Goal: Navigation & Orientation: Find specific page/section

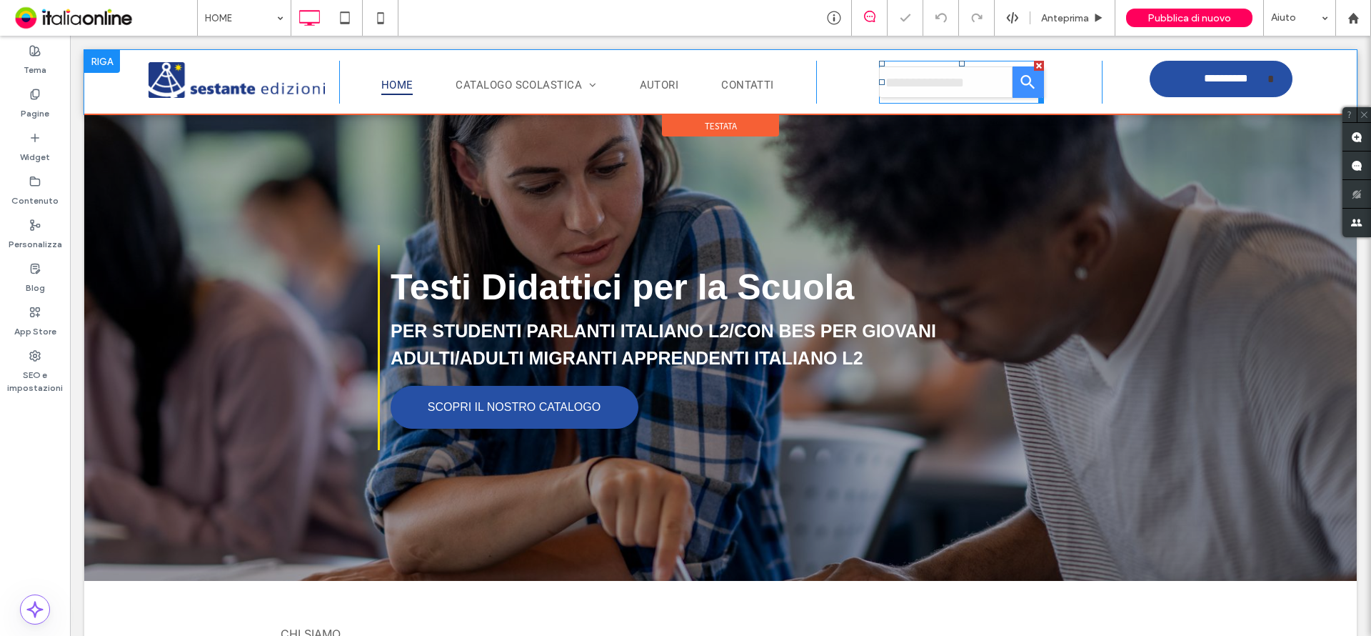
click at [908, 75] on span at bounding box center [961, 82] width 165 height 43
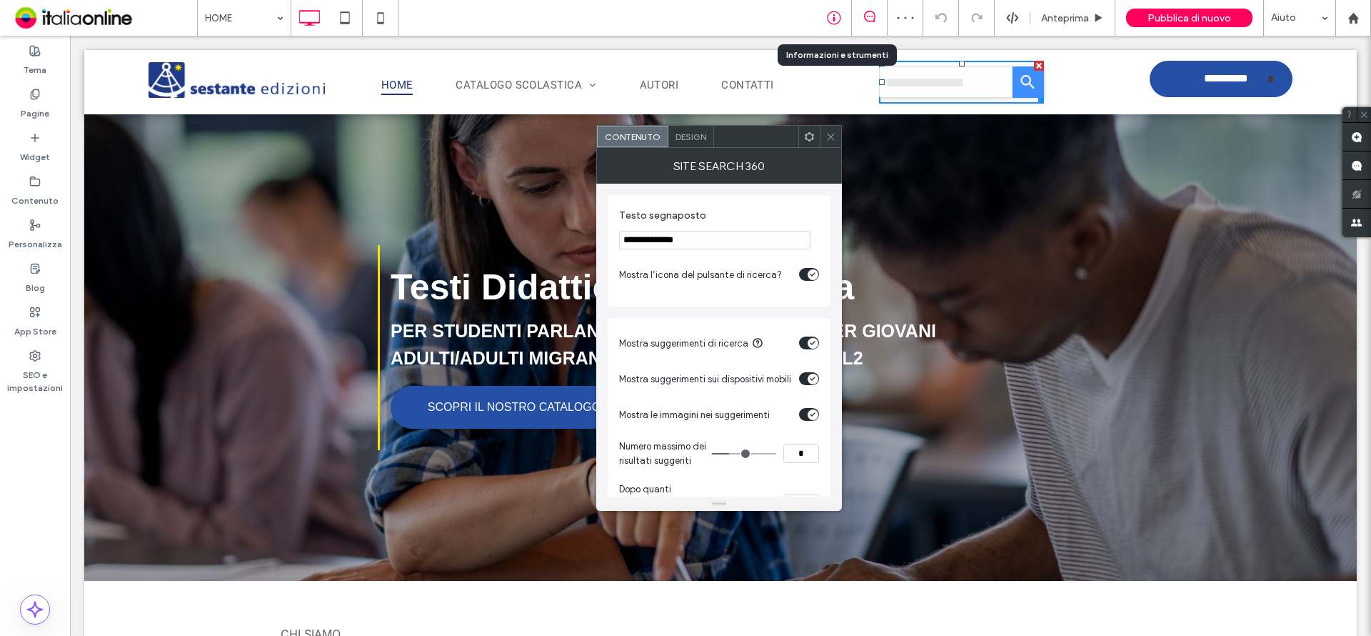
click at [836, 19] on icon at bounding box center [834, 18] width 14 height 14
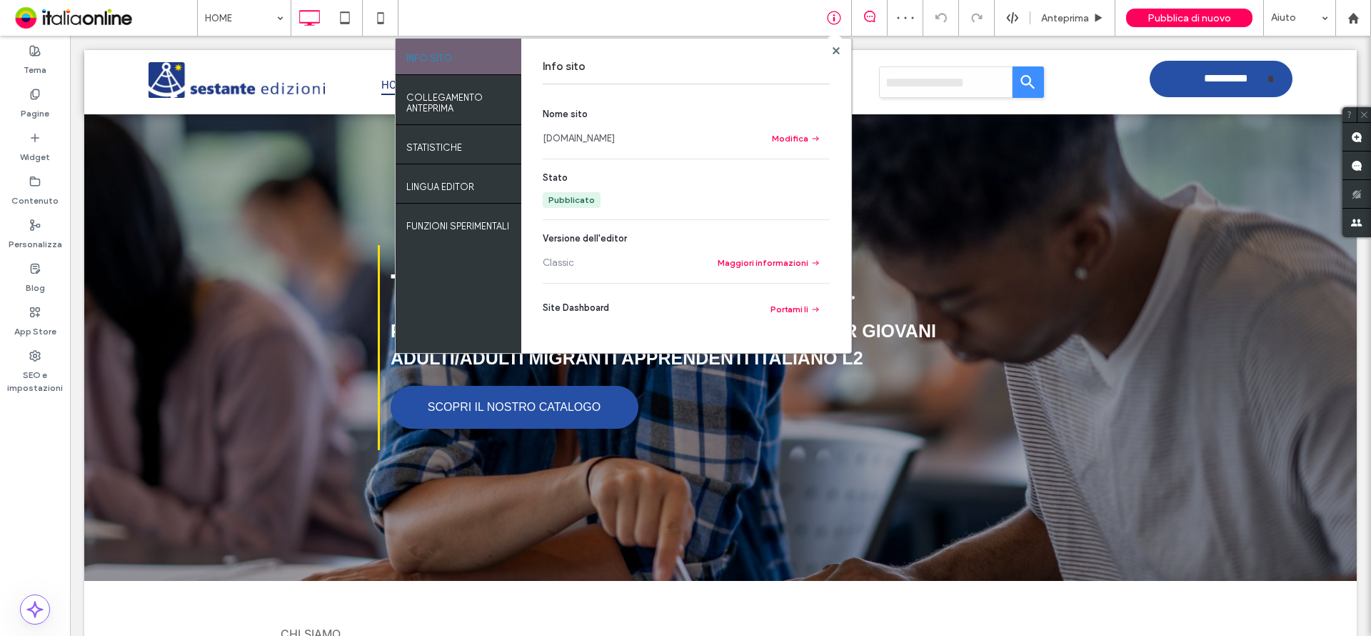
click at [597, 142] on link "[DOMAIN_NAME]" at bounding box center [579, 138] width 72 height 14
click at [836, 43] on span at bounding box center [835, 39] width 14 height 14
drag, startPoint x: 835, startPoint y: 49, endPoint x: 753, endPoint y: 16, distance: 88.1
click at [835, 49] on use at bounding box center [835, 49] width 7 height 7
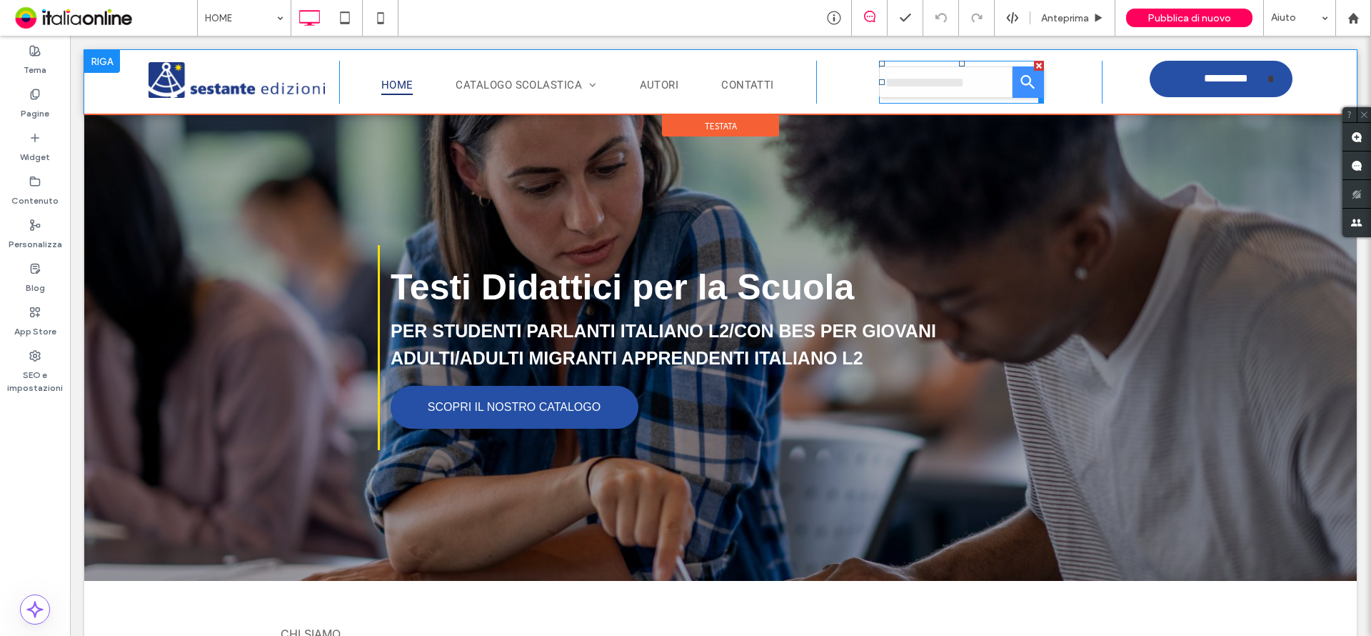
click at [930, 87] on span at bounding box center [961, 82] width 165 height 43
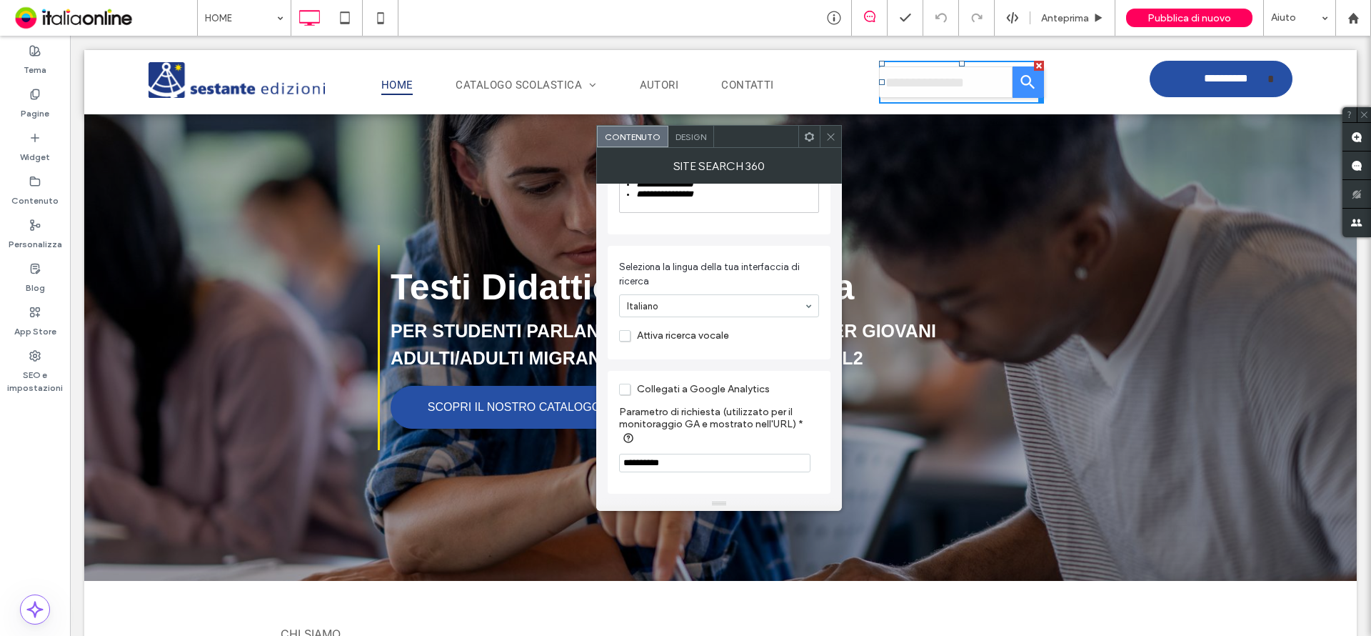
scroll to position [765, 0]
click at [700, 127] on div "Design" at bounding box center [691, 136] width 46 height 21
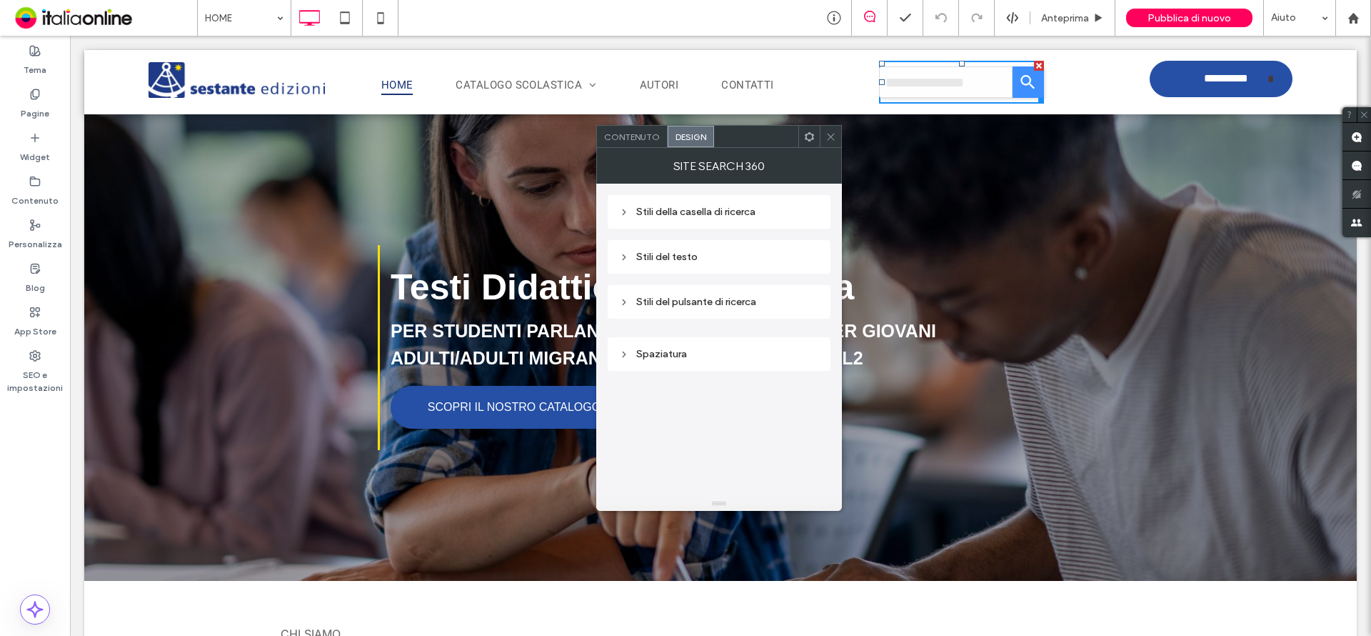
click at [633, 150] on div "Site Search 360" at bounding box center [719, 166] width 246 height 36
click at [636, 146] on div "Contenuto" at bounding box center [632, 136] width 71 height 21
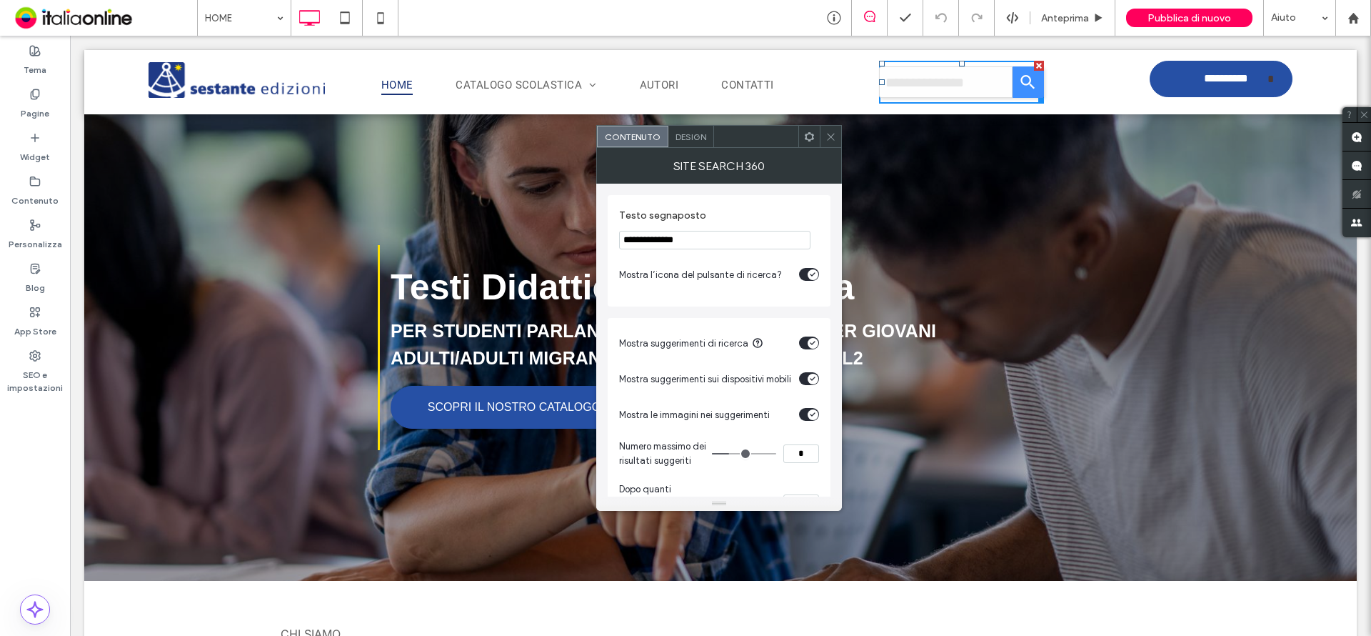
click at [629, 131] on span "Contenuto" at bounding box center [633, 136] width 56 height 11
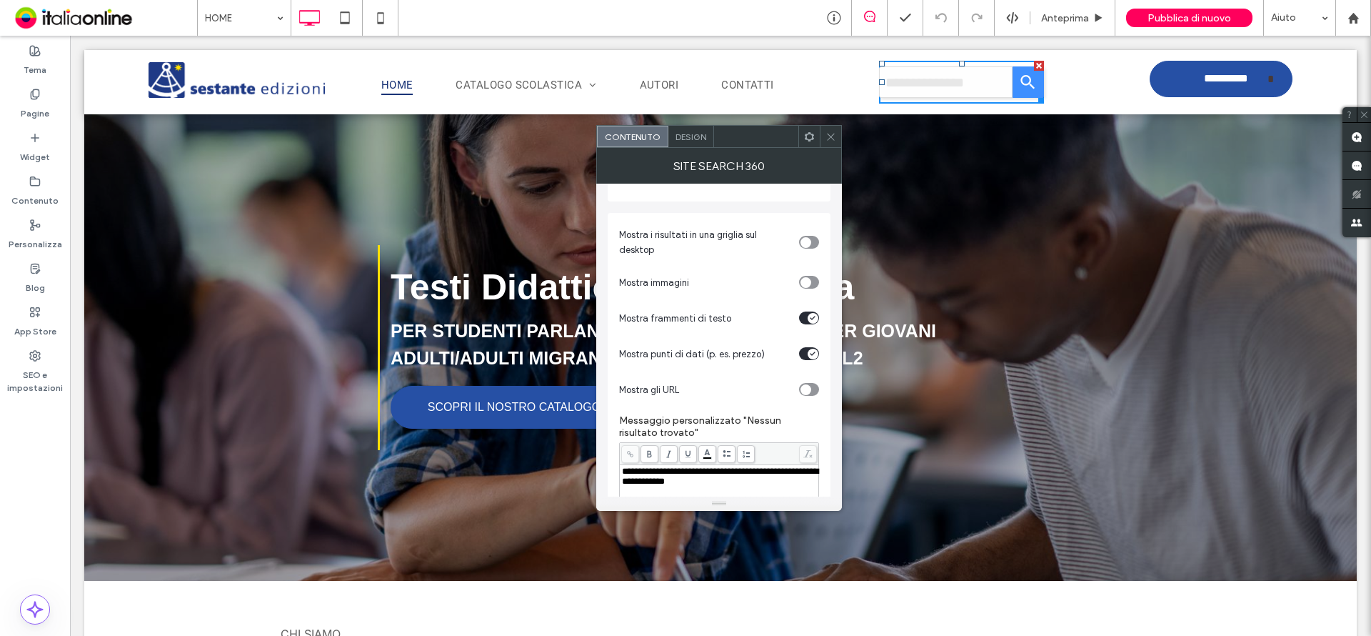
scroll to position [426, 0]
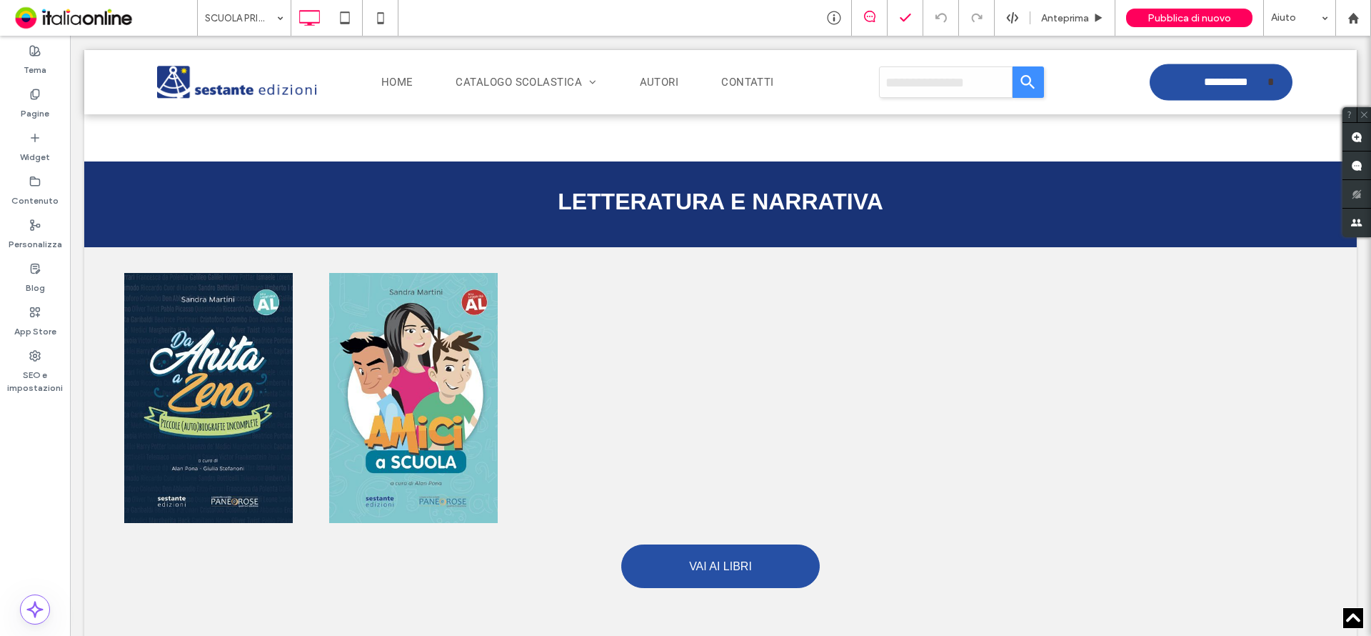
scroll to position [1681, 0]
